Goal: Find specific page/section: Find specific page/section

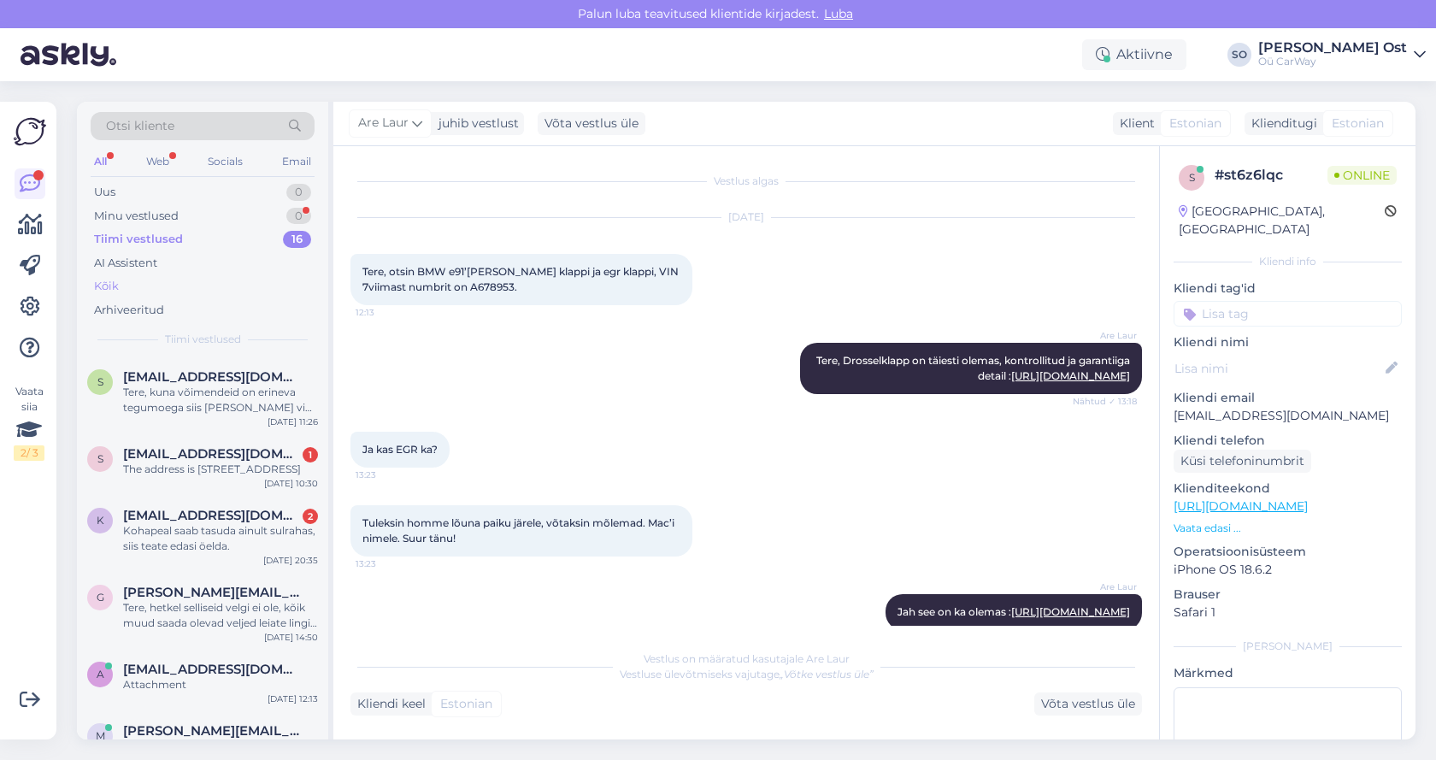
scroll to position [305, 0]
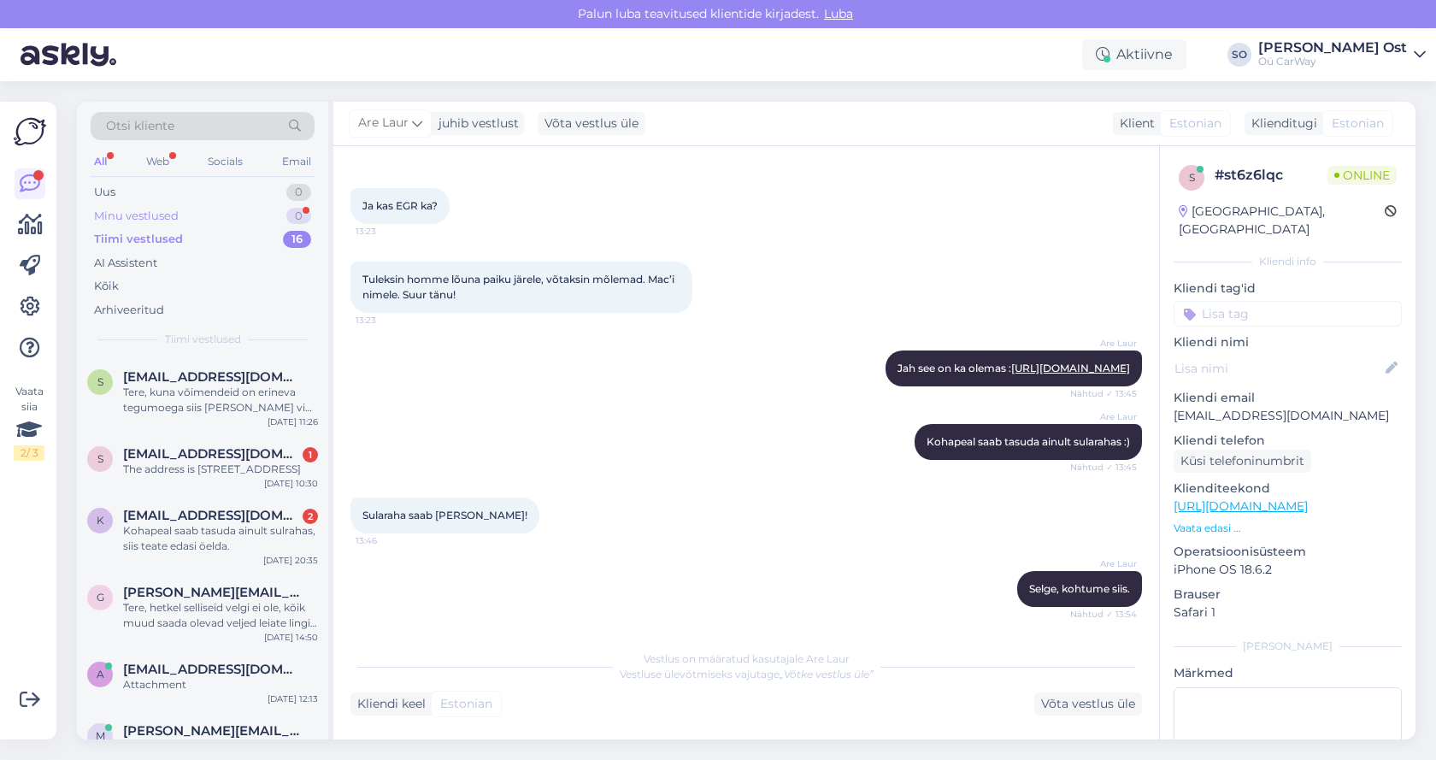
click at [163, 212] on div "Minu vestlused" at bounding box center [136, 216] width 85 height 17
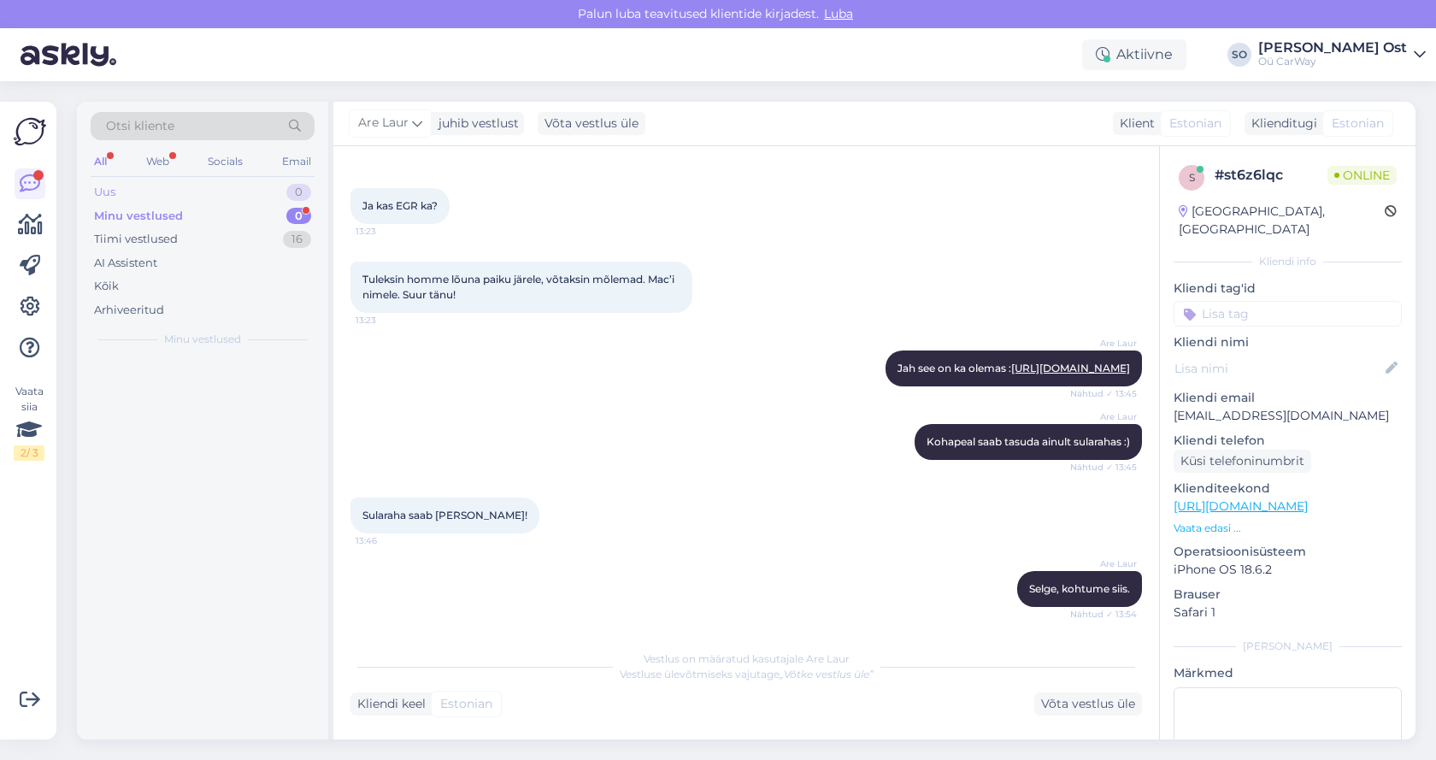
click at [175, 190] on div "Uus 0" at bounding box center [203, 192] width 224 height 24
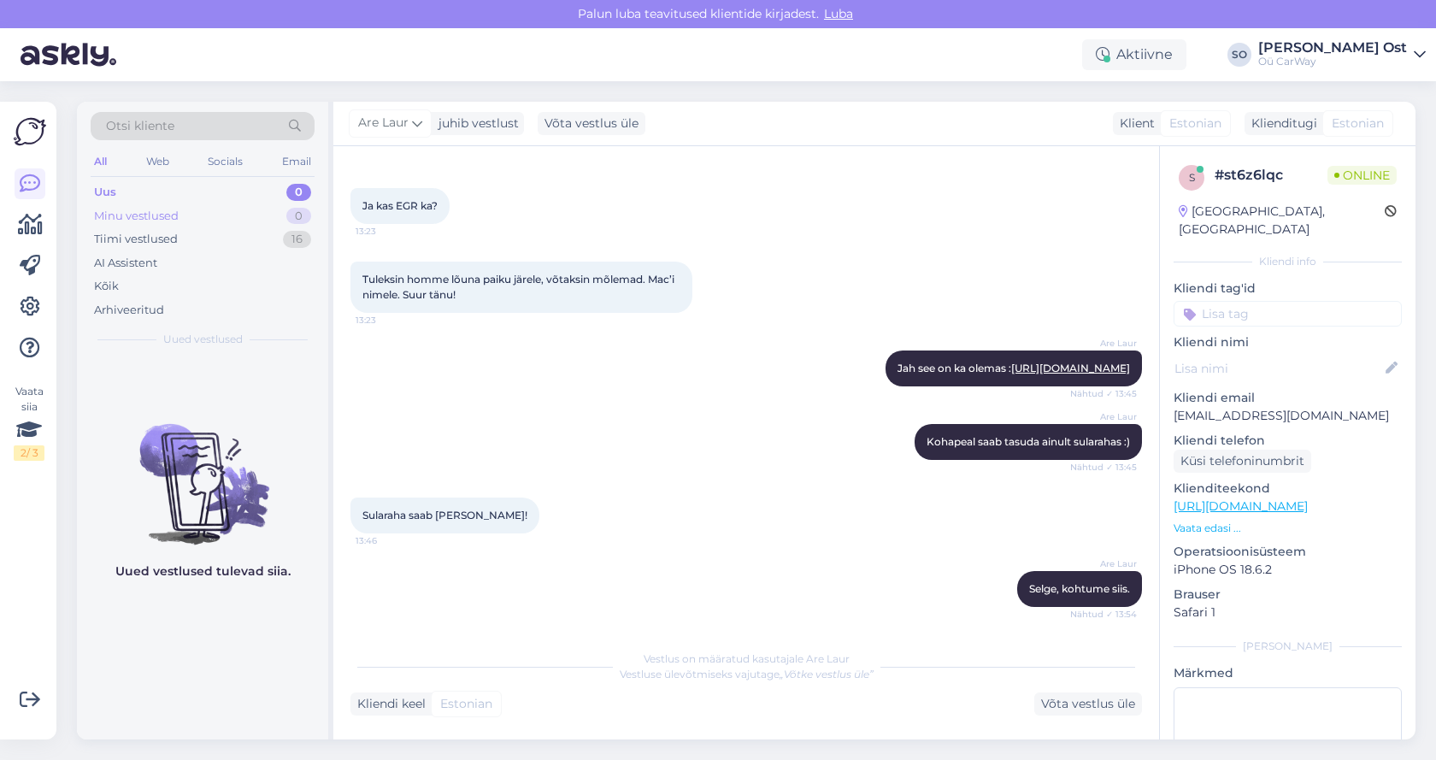
click at [162, 209] on div "Minu vestlused" at bounding box center [136, 216] width 85 height 17
click at [156, 239] on div "Tiimi vestlused" at bounding box center [136, 239] width 84 height 17
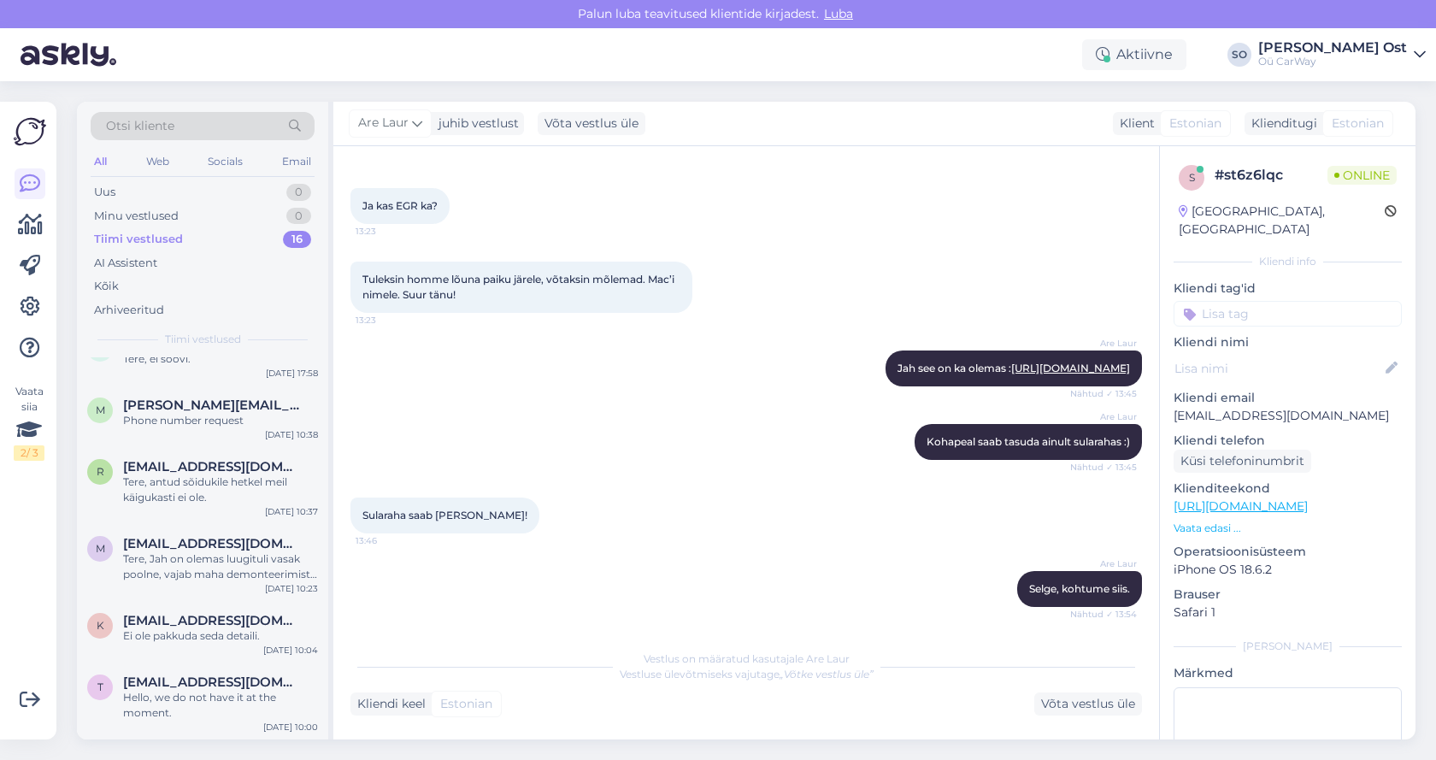
scroll to position [0, 0]
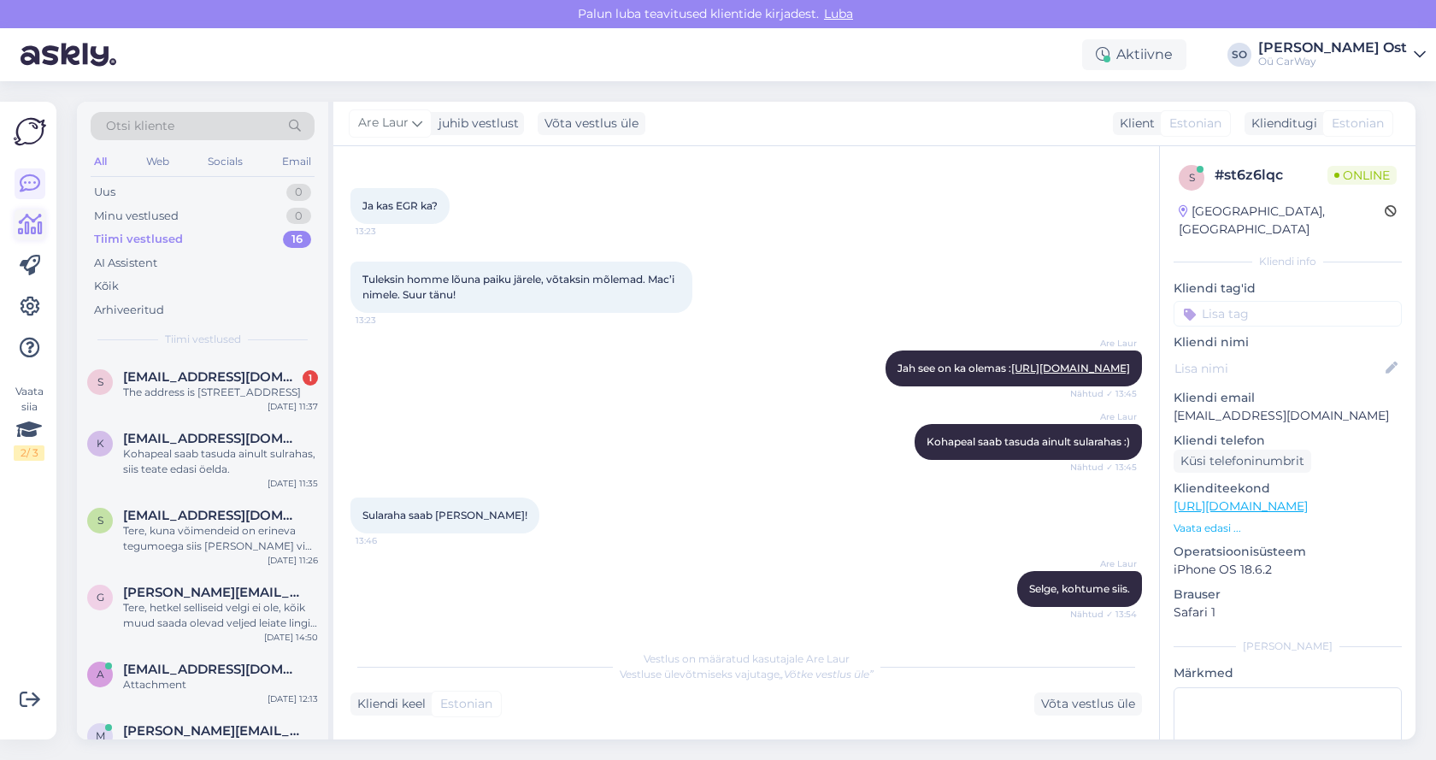
click at [33, 230] on icon at bounding box center [30, 225] width 25 height 21
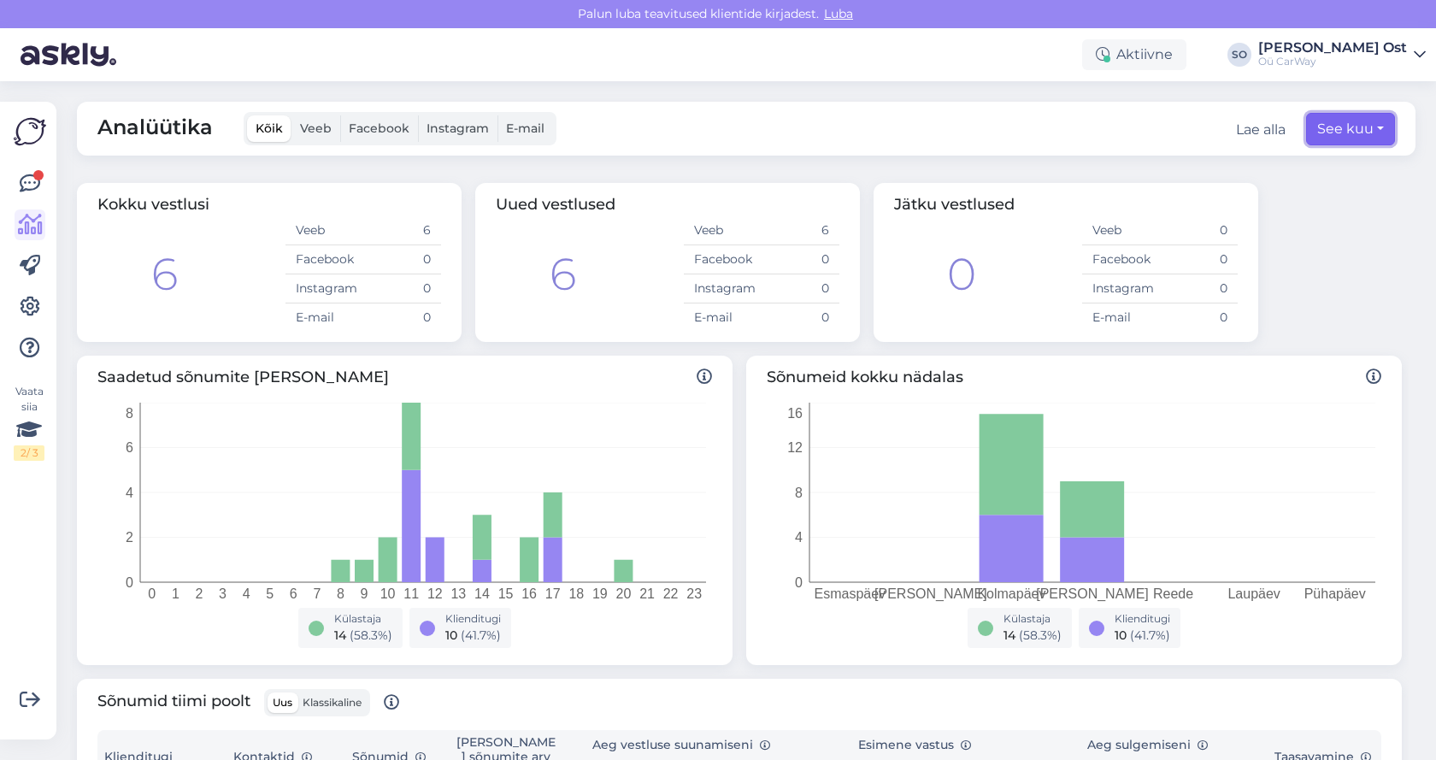
click at [1338, 126] on button "See kuu" at bounding box center [1350, 129] width 89 height 32
select select "9"
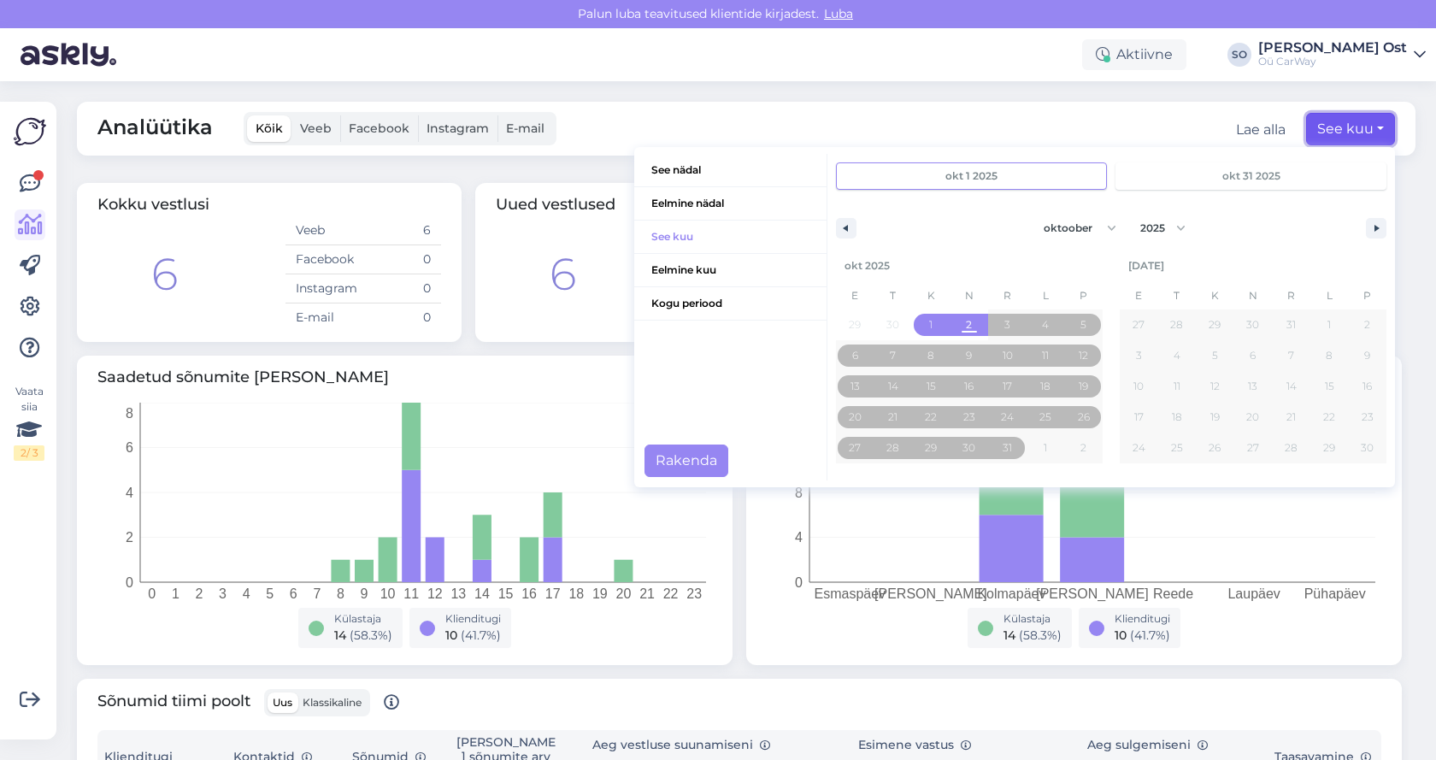
click at [1338, 129] on button "See kuu" at bounding box center [1350, 129] width 89 height 32
